Goal: Transaction & Acquisition: Book appointment/travel/reservation

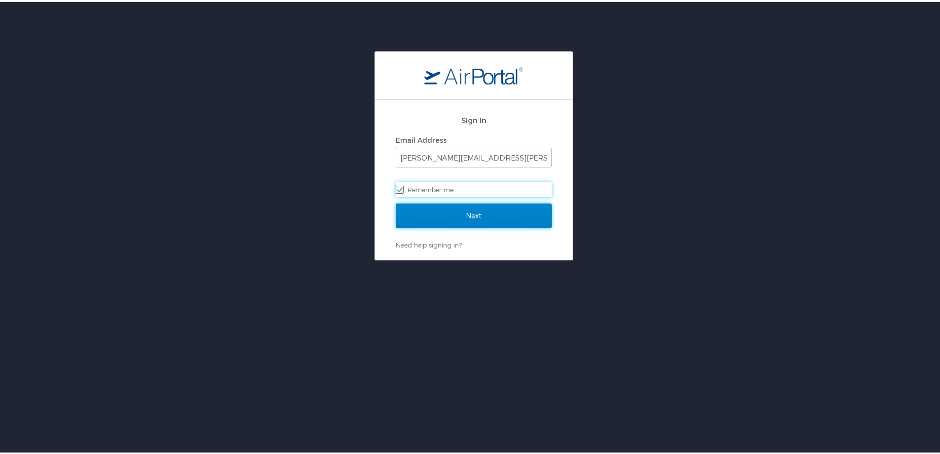
click at [458, 211] on input "Next" at bounding box center [474, 213] width 156 height 25
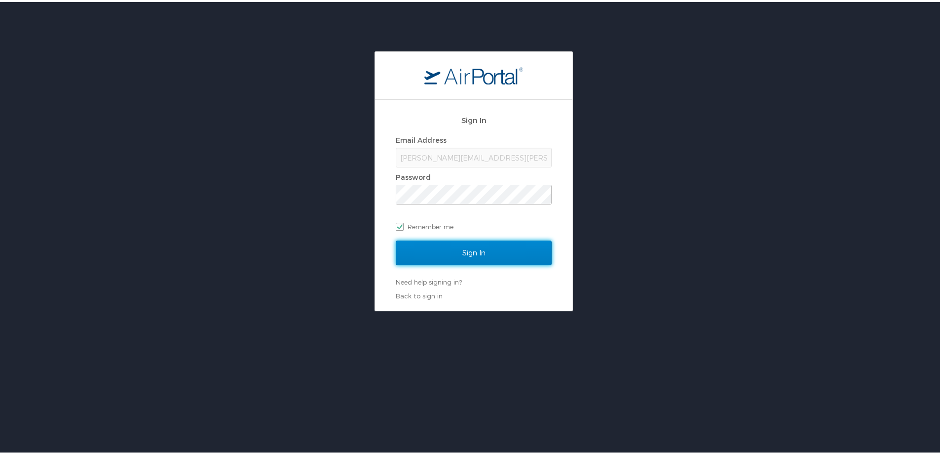
click at [477, 251] on input "Sign In" at bounding box center [474, 250] width 156 height 25
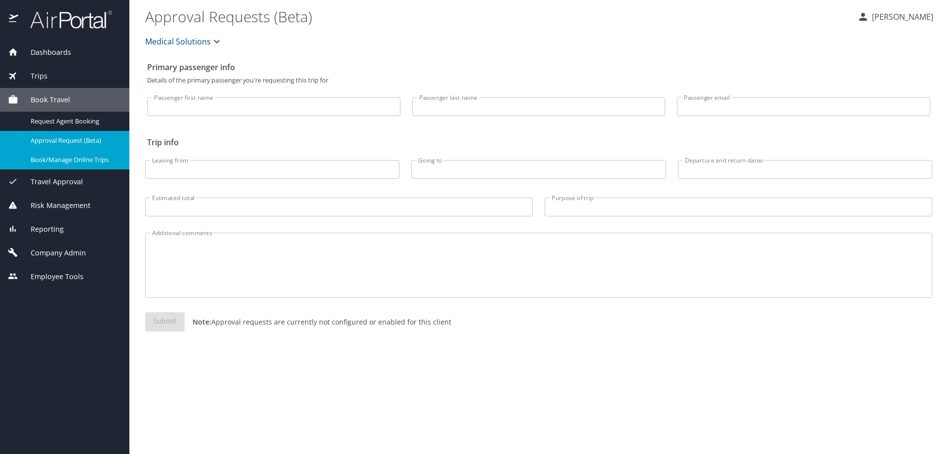
click at [79, 161] on span "Book/Manage Online Trips" at bounding box center [74, 159] width 87 height 9
